Goal: Transaction & Acquisition: Download file/media

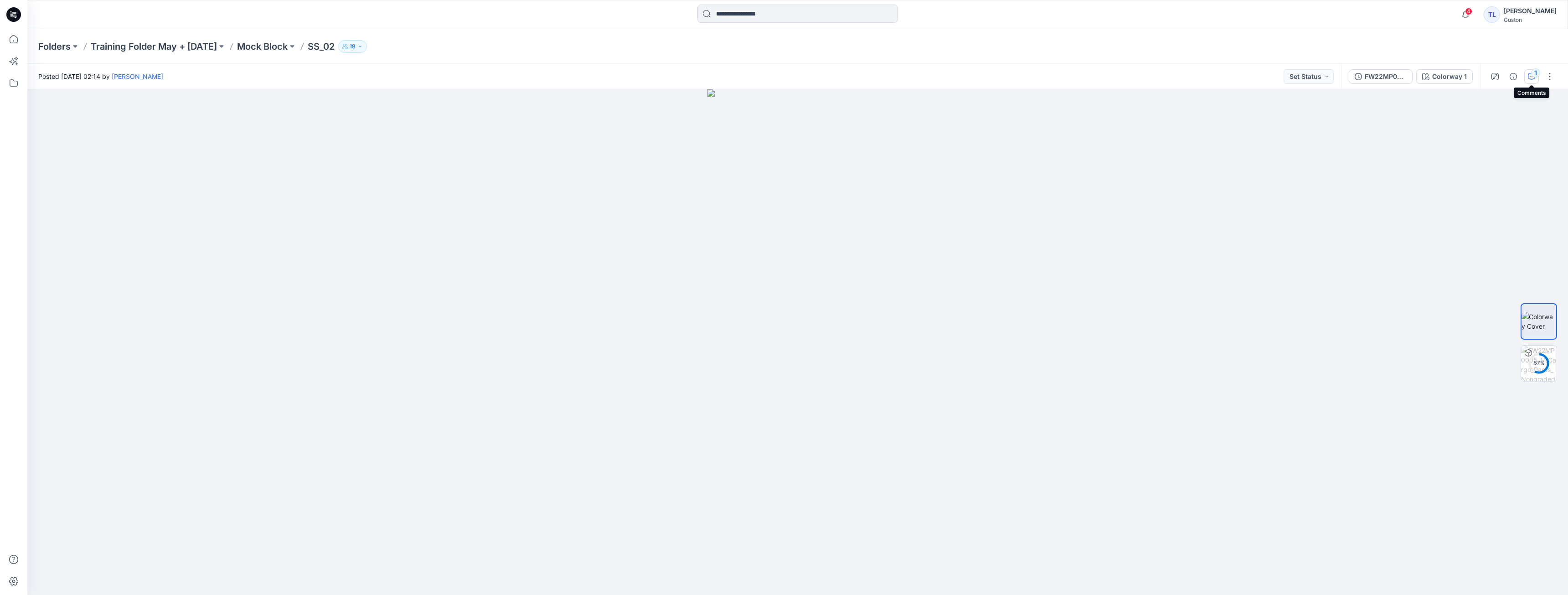
click at [1536, 75] on div "1" at bounding box center [1535, 72] width 9 height 9
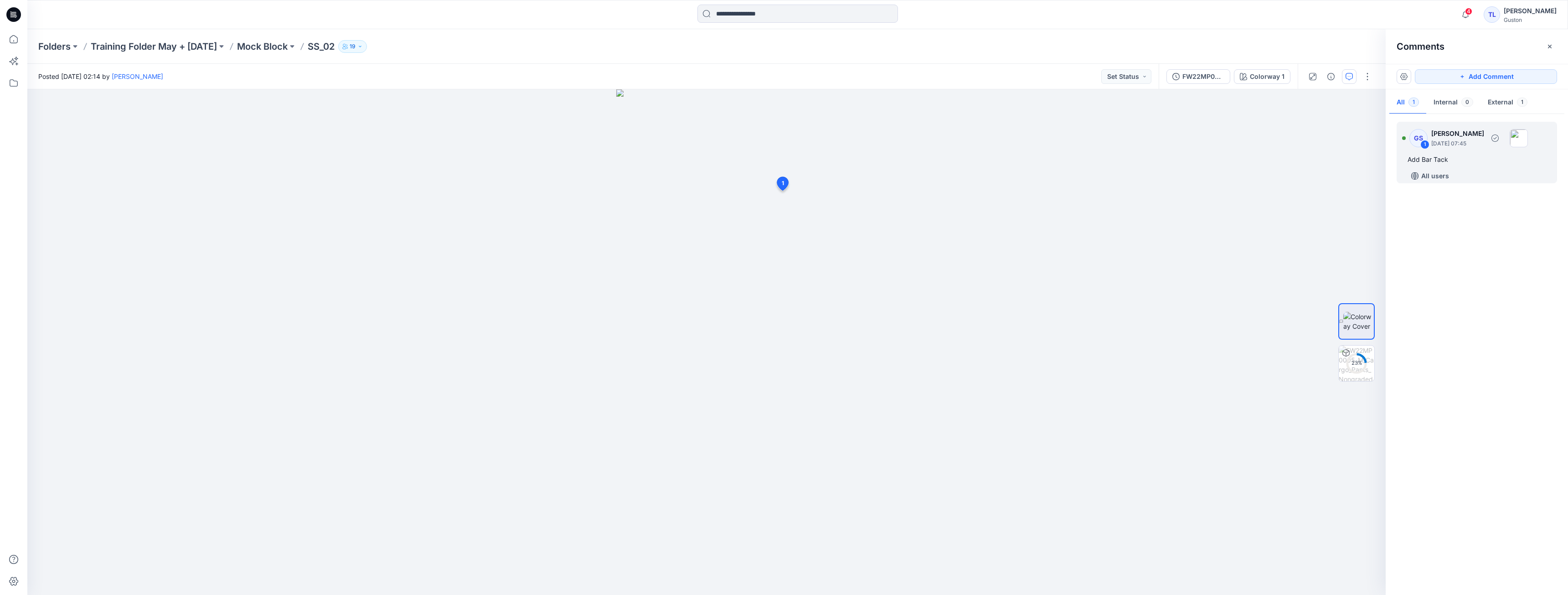
click at [1472, 146] on p "[DATE] 07:45" at bounding box center [1457, 143] width 53 height 9
drag, startPoint x: 807, startPoint y: 185, endPoint x: 782, endPoint y: 194, distance: 26.6
click at [744, 233] on div at bounding box center [707, 342] width 1359 height 505
click at [786, 193] on icon at bounding box center [789, 191] width 11 height 13
click at [1550, 46] on icon "button" at bounding box center [1550, 46] width 4 height 4
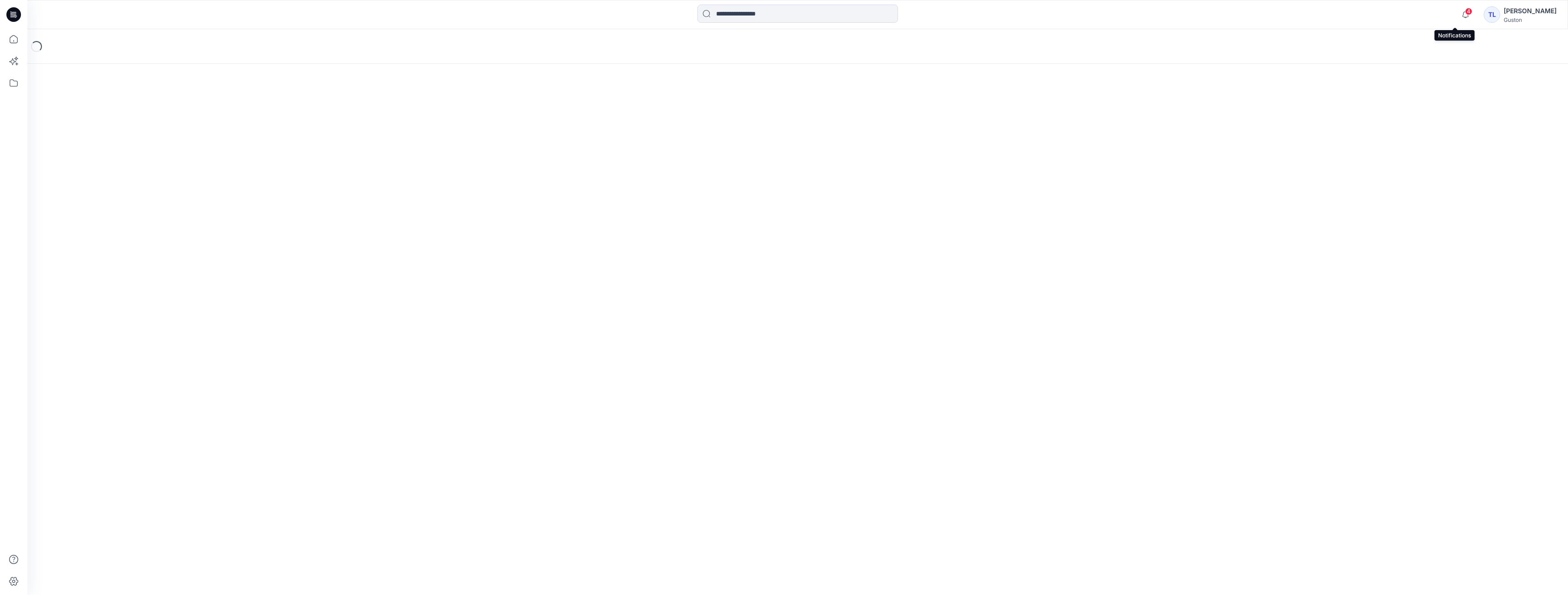
click at [1465, 12] on span "4" at bounding box center [1469, 12] width 7 height 7
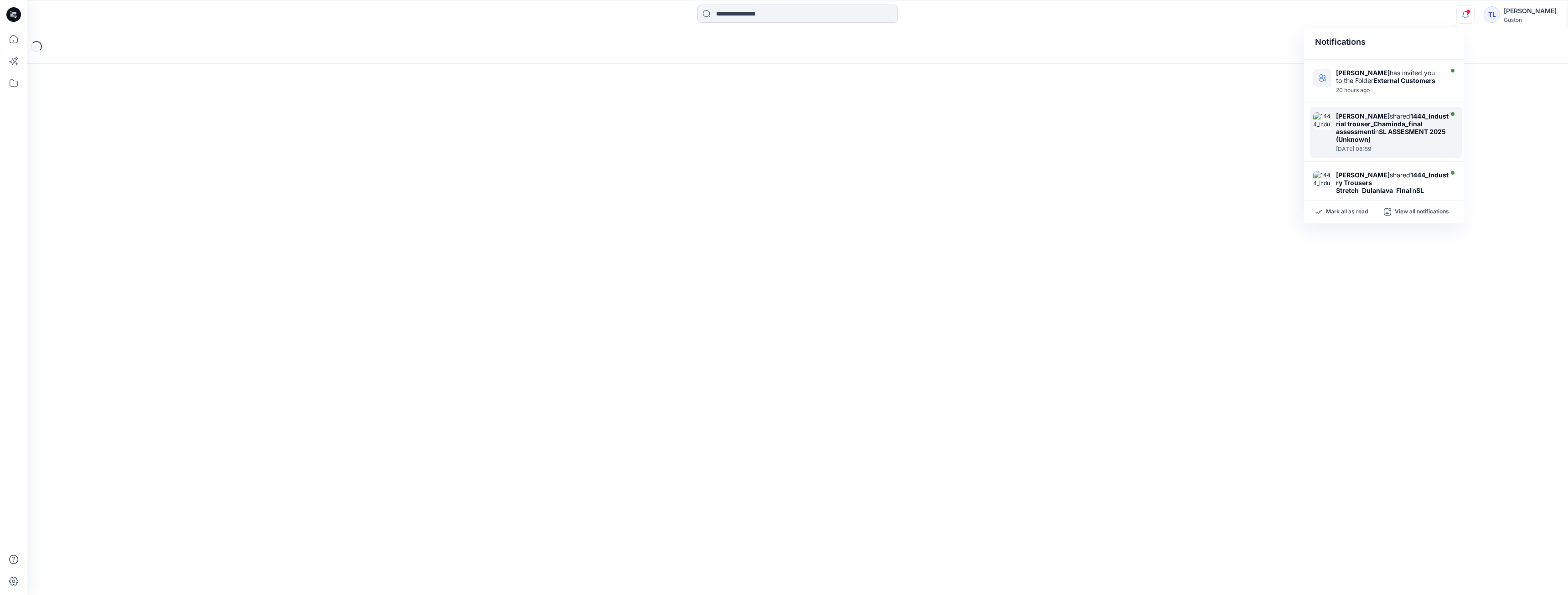
scroll to position [46, 0]
click at [1374, 96] on strong "style zone assessment 2025 (Unknown)" at bounding box center [1391, 86] width 110 height 23
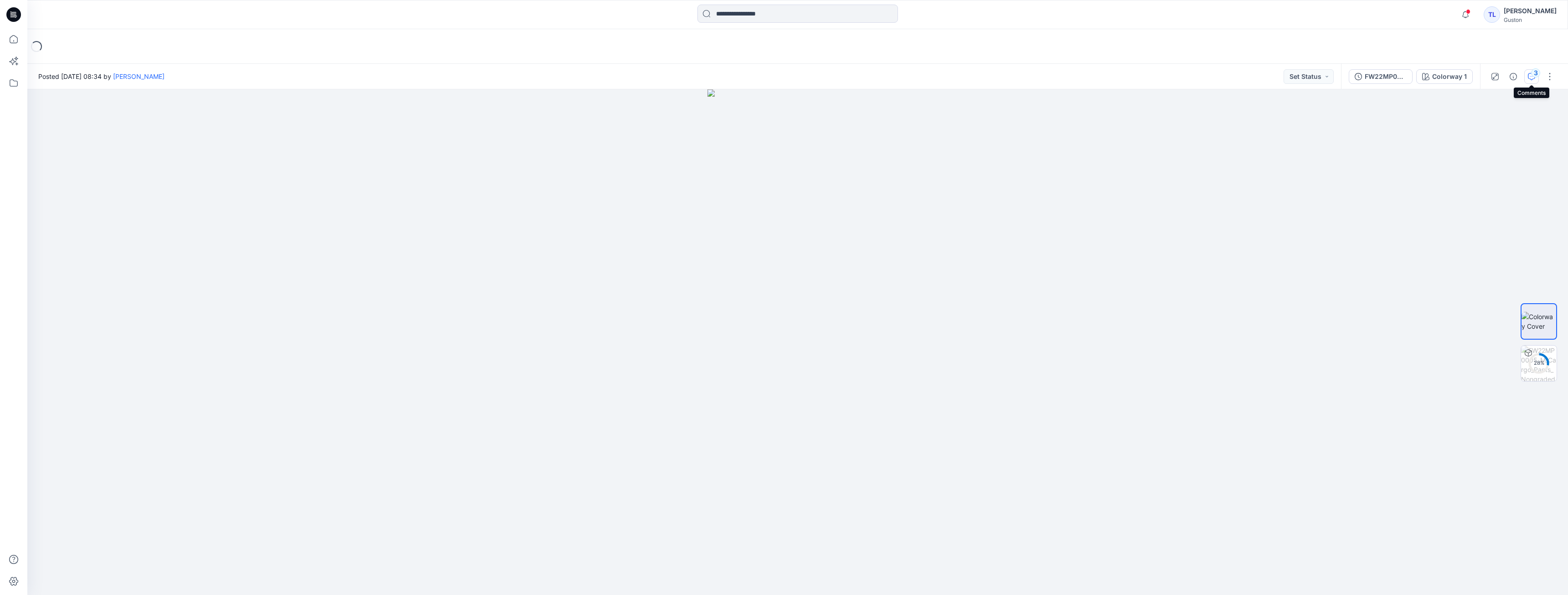
click at [1534, 77] on div "3" at bounding box center [1535, 72] width 9 height 9
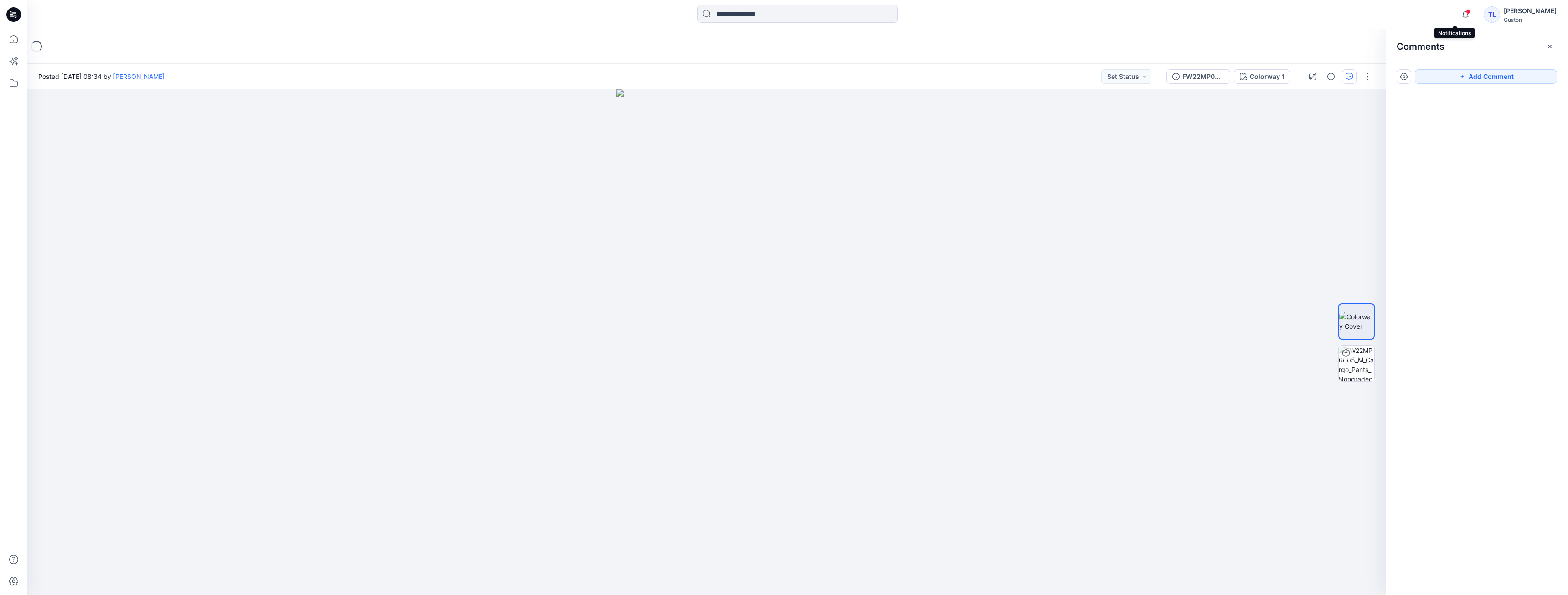
click at [1466, 13] on span at bounding box center [1468, 12] width 4 height 5
click at [1466, 406] on div at bounding box center [1477, 325] width 183 height 472
click at [785, 334] on img at bounding box center [706, 333] width 194 height 526
click at [822, 329] on div at bounding box center [707, 342] width 1359 height 505
click at [820, 329] on div at bounding box center [707, 342] width 1359 height 505
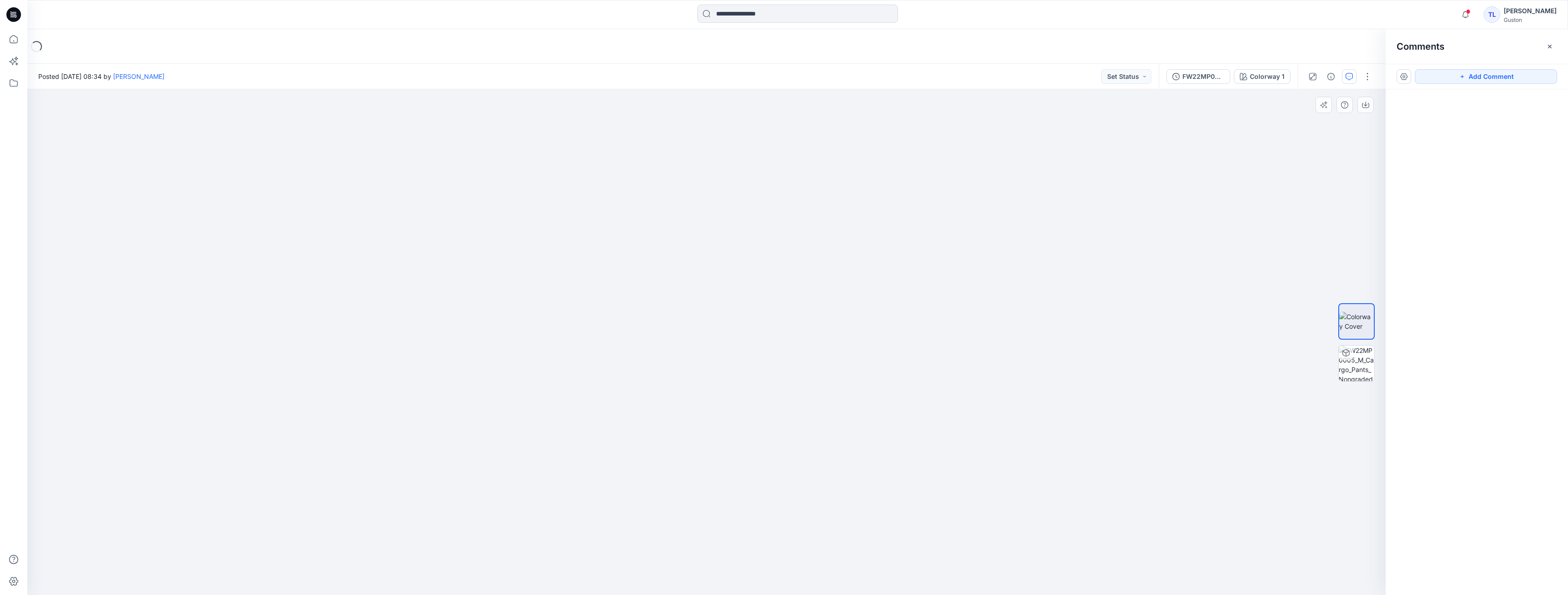
click at [820, 329] on div at bounding box center [707, 342] width 1359 height 505
click at [1370, 81] on button "button" at bounding box center [1368, 77] width 15 height 15
click at [1181, 79] on button "FW22MP0005_M_Cargo_Pants_Nongraded" at bounding box center [1198, 77] width 64 height 15
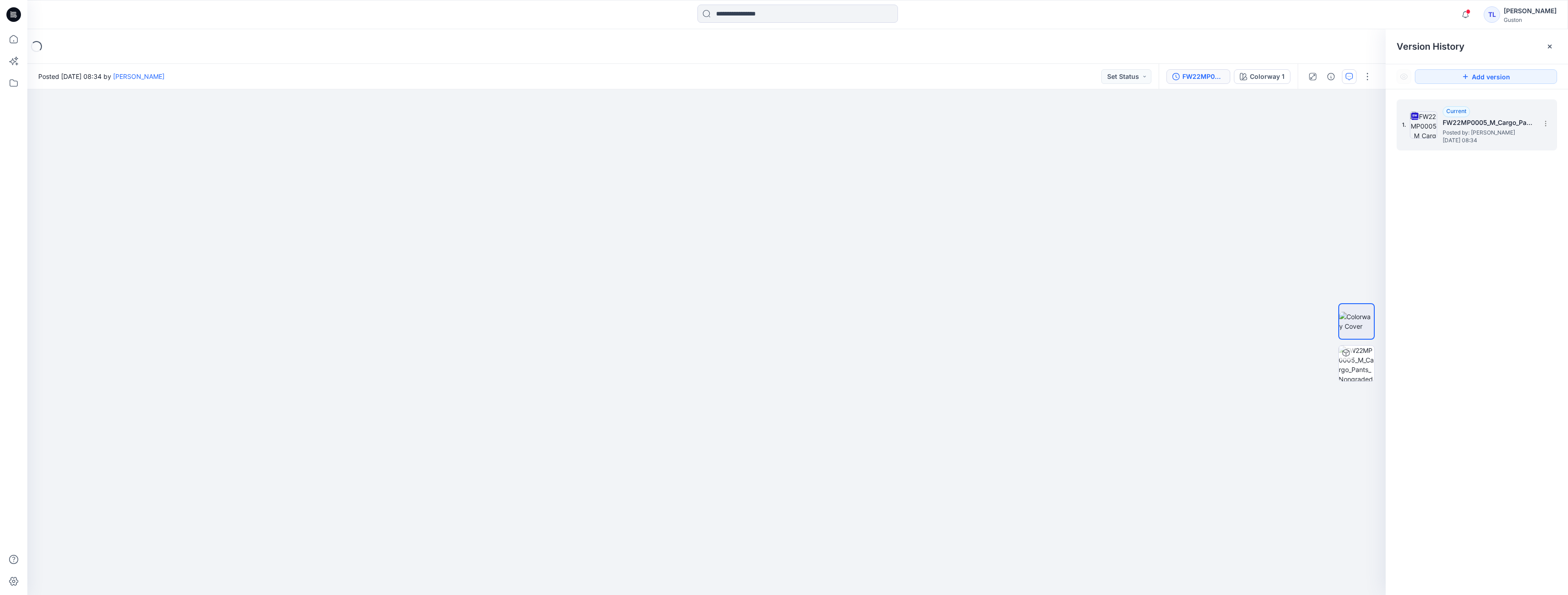
click at [1493, 135] on span "Posted by: Apsara Mediwake" at bounding box center [1488, 132] width 91 height 9
click at [1353, 78] on button "button" at bounding box center [1349, 77] width 15 height 15
click at [1230, 78] on button "FW22MP0005_M_Cargo_Pants_Nongraded" at bounding box center [1198, 77] width 64 height 15
click at [1352, 78] on icon "button" at bounding box center [1349, 77] width 7 height 7
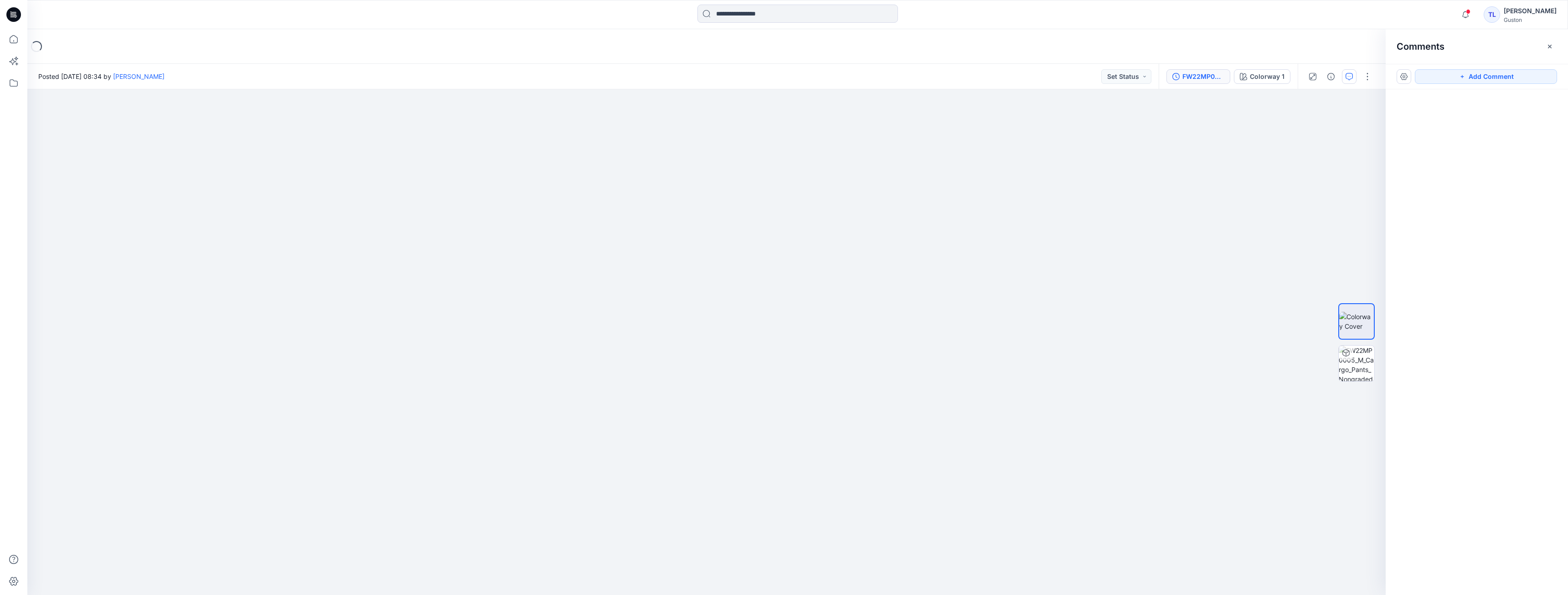
click at [1206, 80] on div "FW22MP0005_M_Cargo_Pants_Nongraded" at bounding box center [1203, 77] width 42 height 10
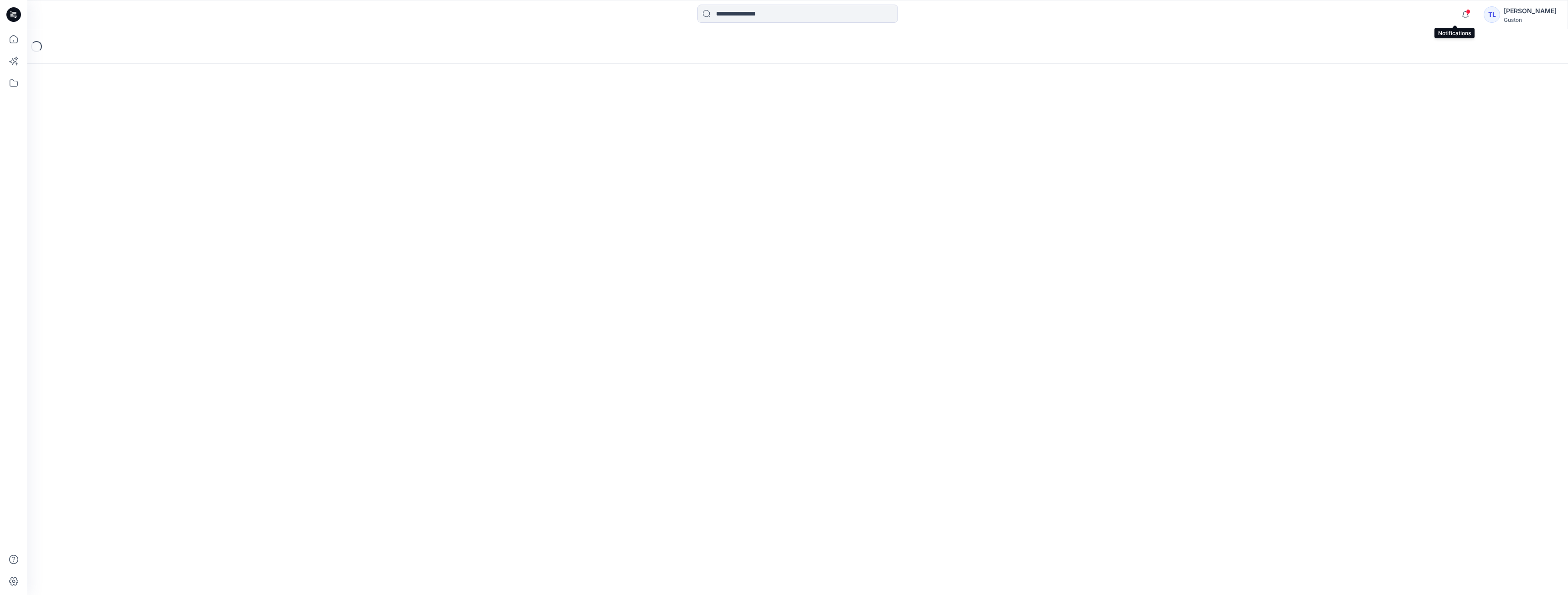
click at [1466, 11] on span at bounding box center [1468, 12] width 4 height 5
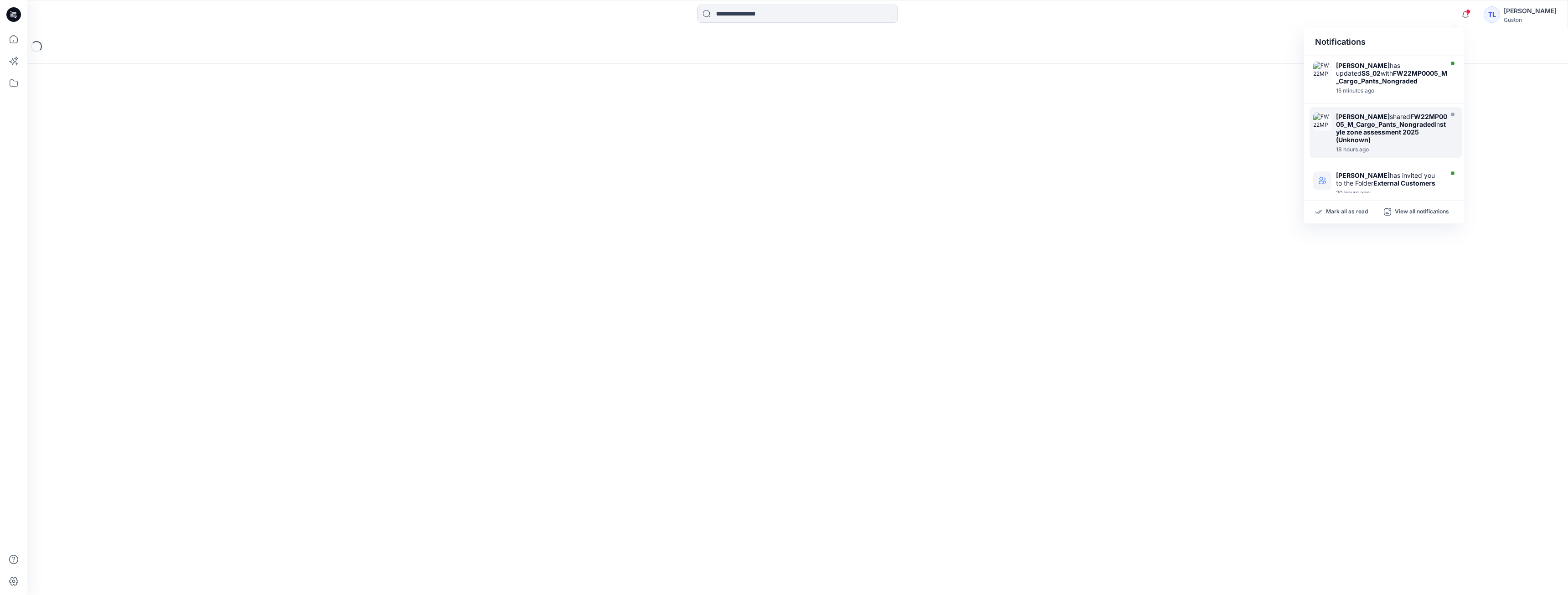
click at [1370, 144] on strong "style zone assessment 2025 (Unknown)" at bounding box center [1391, 132] width 110 height 23
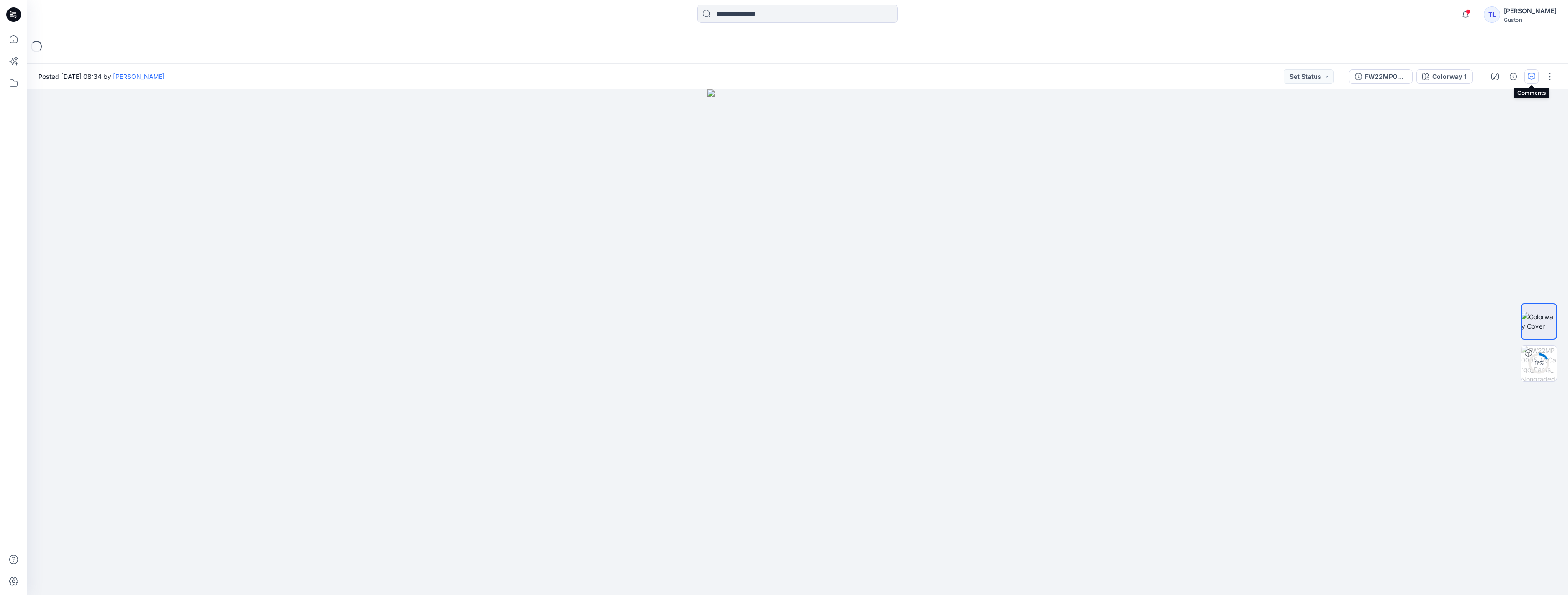
click at [1532, 76] on icon "button" at bounding box center [1531, 77] width 7 height 7
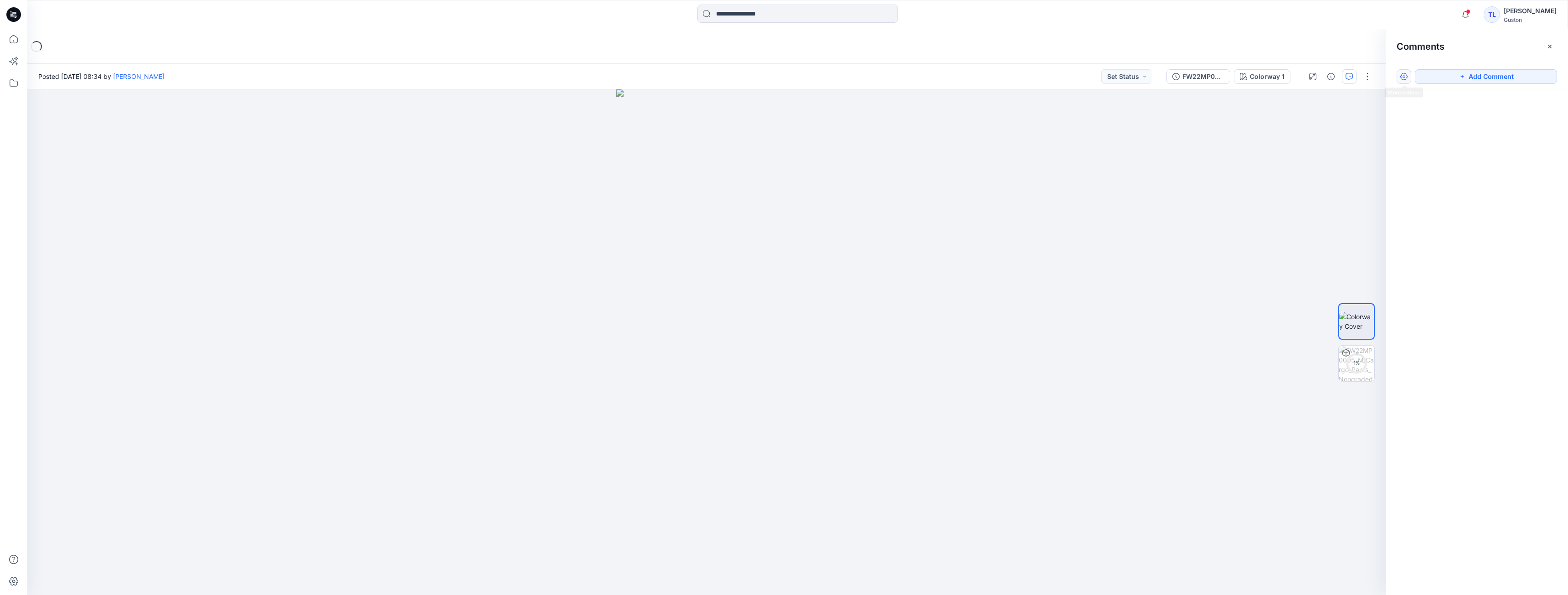
click at [1404, 79] on button "button" at bounding box center [1404, 77] width 15 height 15
click at [1410, 114] on p "Show resolved comments" at bounding box center [1442, 116] width 77 height 10
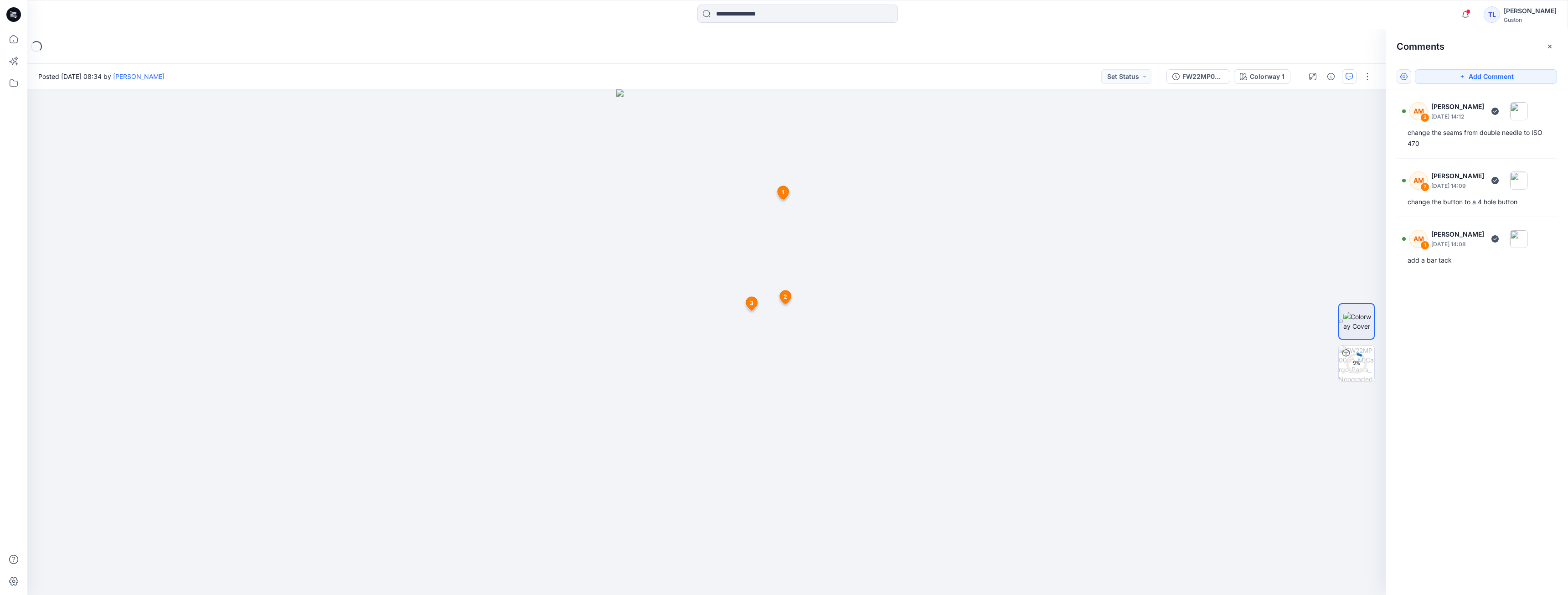
click at [1403, 80] on button "button" at bounding box center [1404, 77] width 15 height 15
click at [1438, 135] on p "Show all in current view" at bounding box center [1438, 133] width 70 height 10
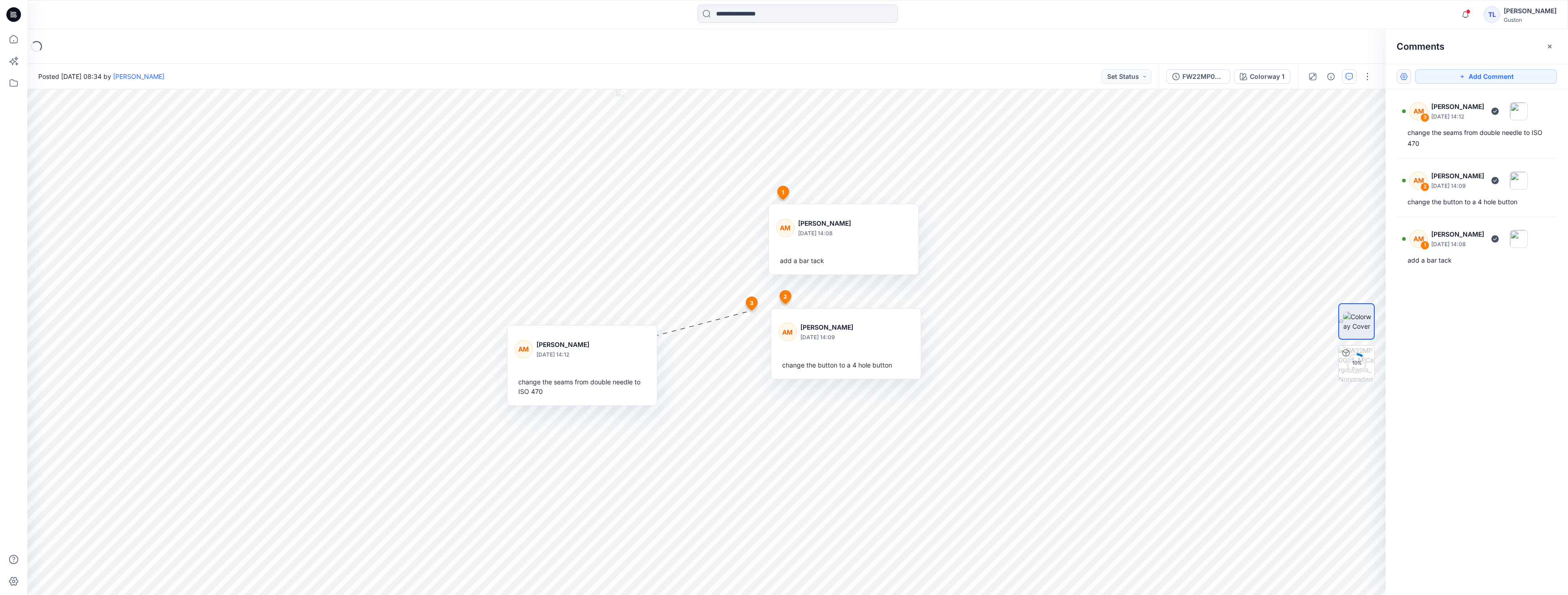
click at [1405, 80] on button "button" at bounding box center [1404, 77] width 15 height 15
click at [1422, 152] on p "Download current view" at bounding box center [1438, 151] width 68 height 10
click at [1206, 74] on div "FW22MP0005_M_Cargo_Pants_Nongraded" at bounding box center [1203, 77] width 42 height 10
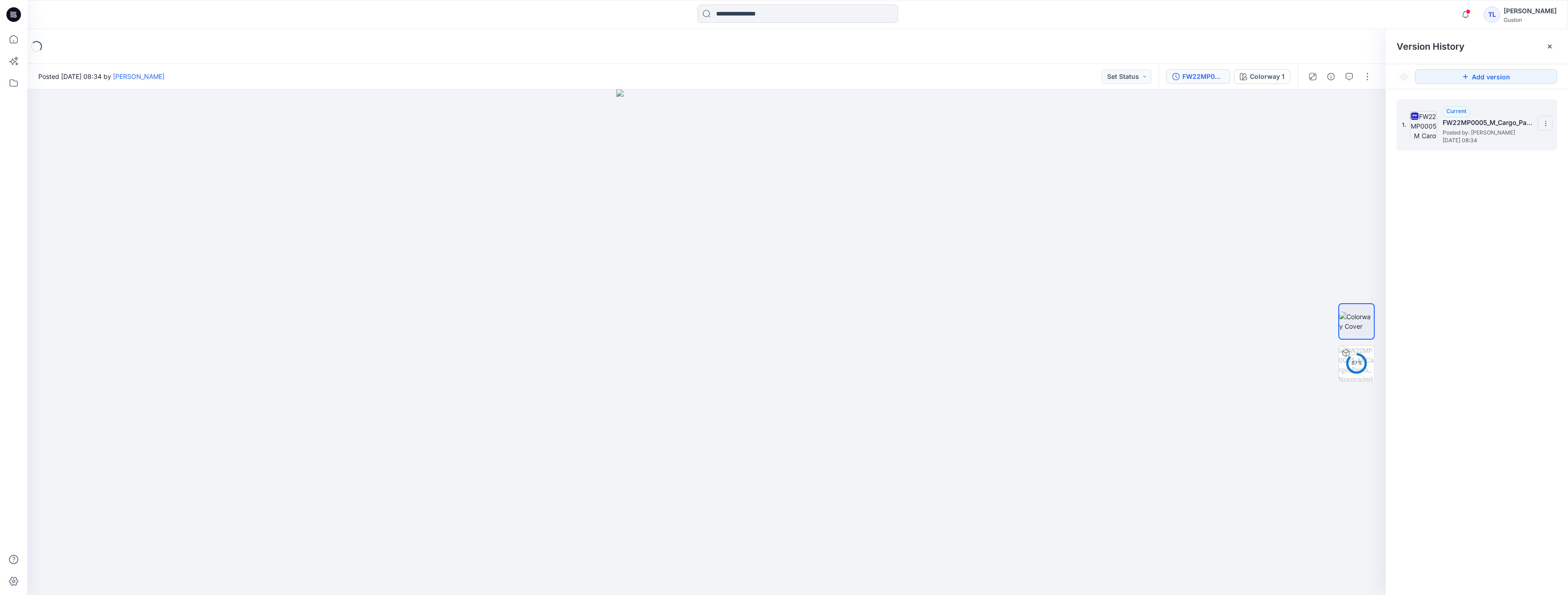
click at [1545, 121] on icon at bounding box center [1545, 124] width 7 height 7
click at [1481, 143] on span "Download Source BW File" at bounding box center [1499, 141] width 76 height 11
